Goal: Transaction & Acquisition: Purchase product/service

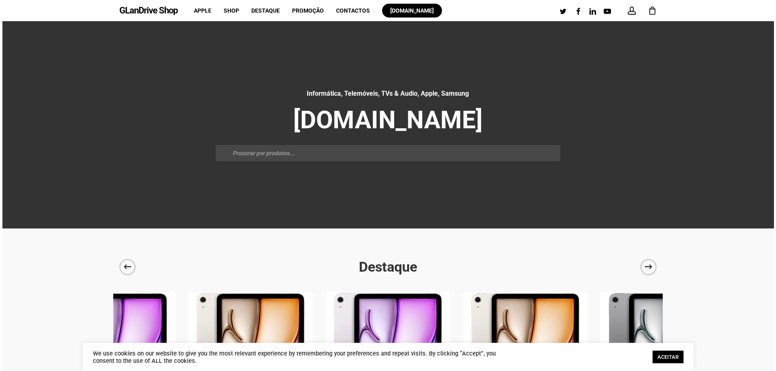
click at [663, 357] on link "ACEITAR" at bounding box center [667, 357] width 31 height 13
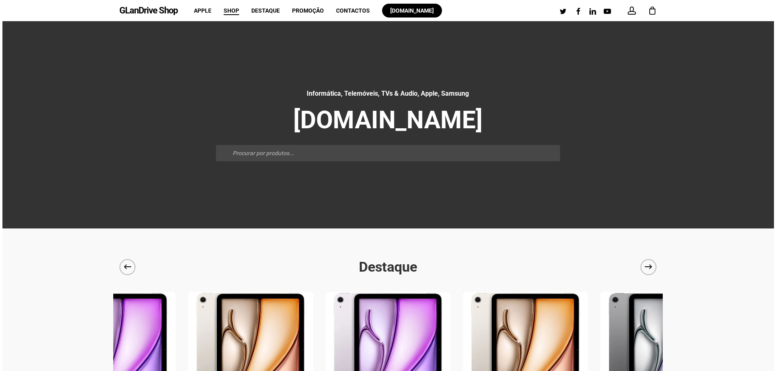
click at [228, 12] on span "Shop" at bounding box center [231, 10] width 15 height 7
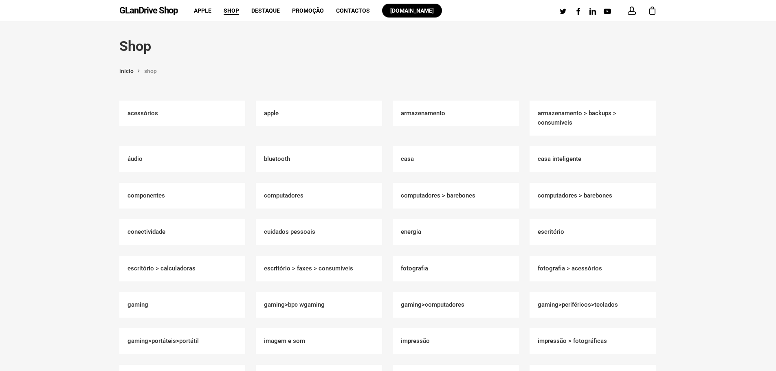
click at [267, 114] on h2 "Apple (1050)" at bounding box center [319, 114] width 126 height 26
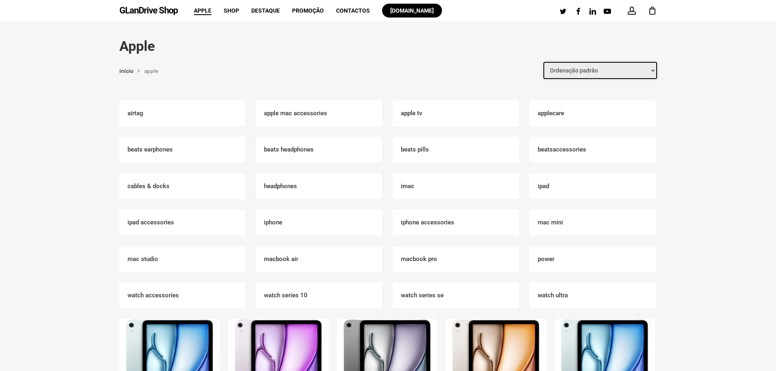
click at [573, 72] on select "Ordenação padrão Ordenar por mais recentes Ordenar por preço: menor para maior …" at bounding box center [600, 70] width 114 height 17
click at [127, 69] on link "Início" at bounding box center [126, 70] width 14 height 7
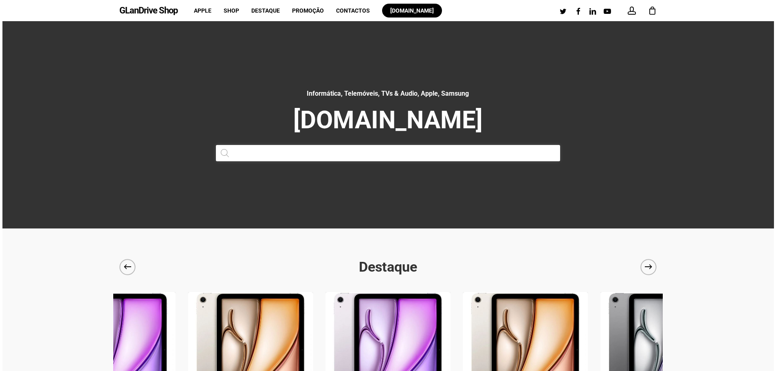
click at [290, 152] on input "Products search" at bounding box center [388, 153] width 345 height 16
type input "hp"
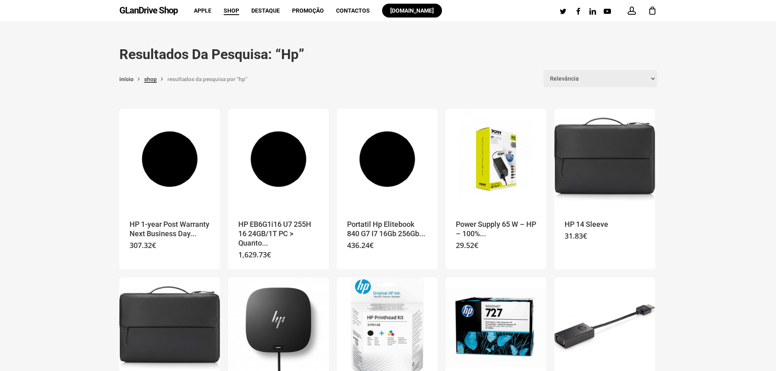
click at [147, 79] on link "Shop" at bounding box center [150, 78] width 13 height 7
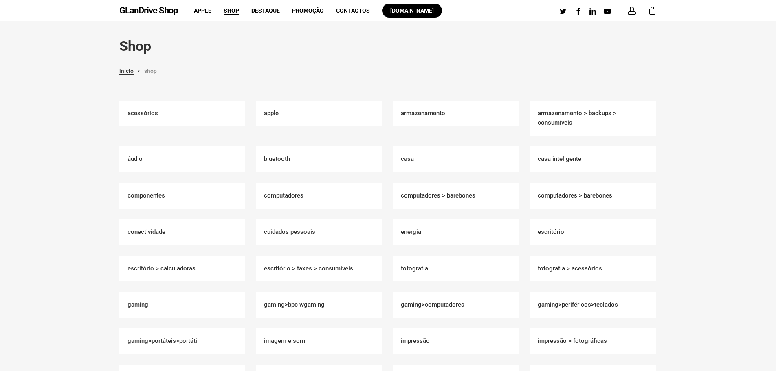
click at [122, 74] on link "Início" at bounding box center [126, 70] width 14 height 7
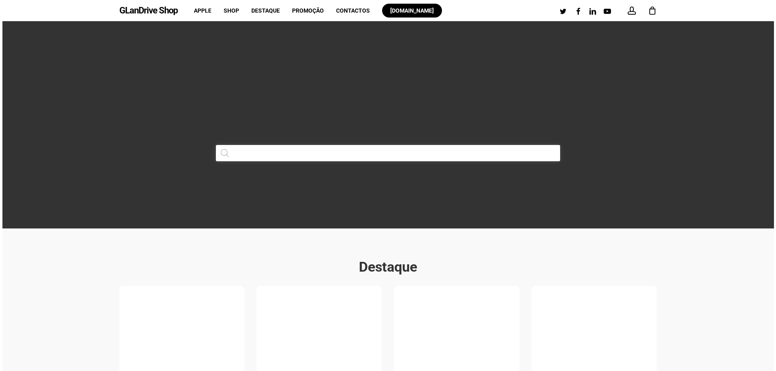
click at [318, 155] on input "Products search" at bounding box center [388, 153] width 345 height 16
paste input "Elite x360 1040 G11 32 GB / 1 TB"
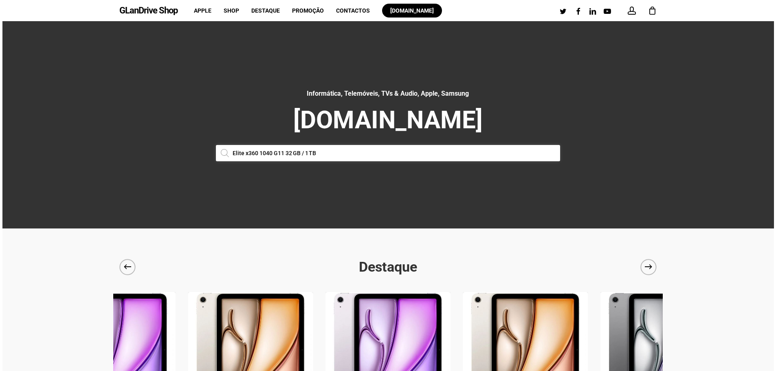
type input "Elite x360 1040 G11 32 GB / 1 TB"
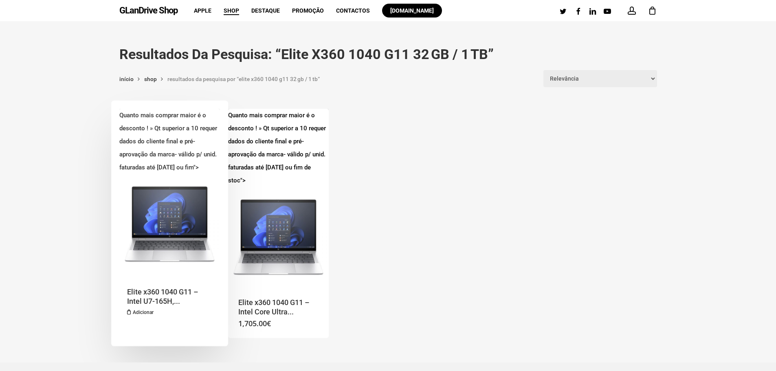
click at [180, 225] on img "Elite x360 1040 G11 - Intel U7-165H, 32GB LPDDR5X, 1TB SSD, 14" at bounding box center [169, 224] width 101 height 101
